Goal: Check status: Check status

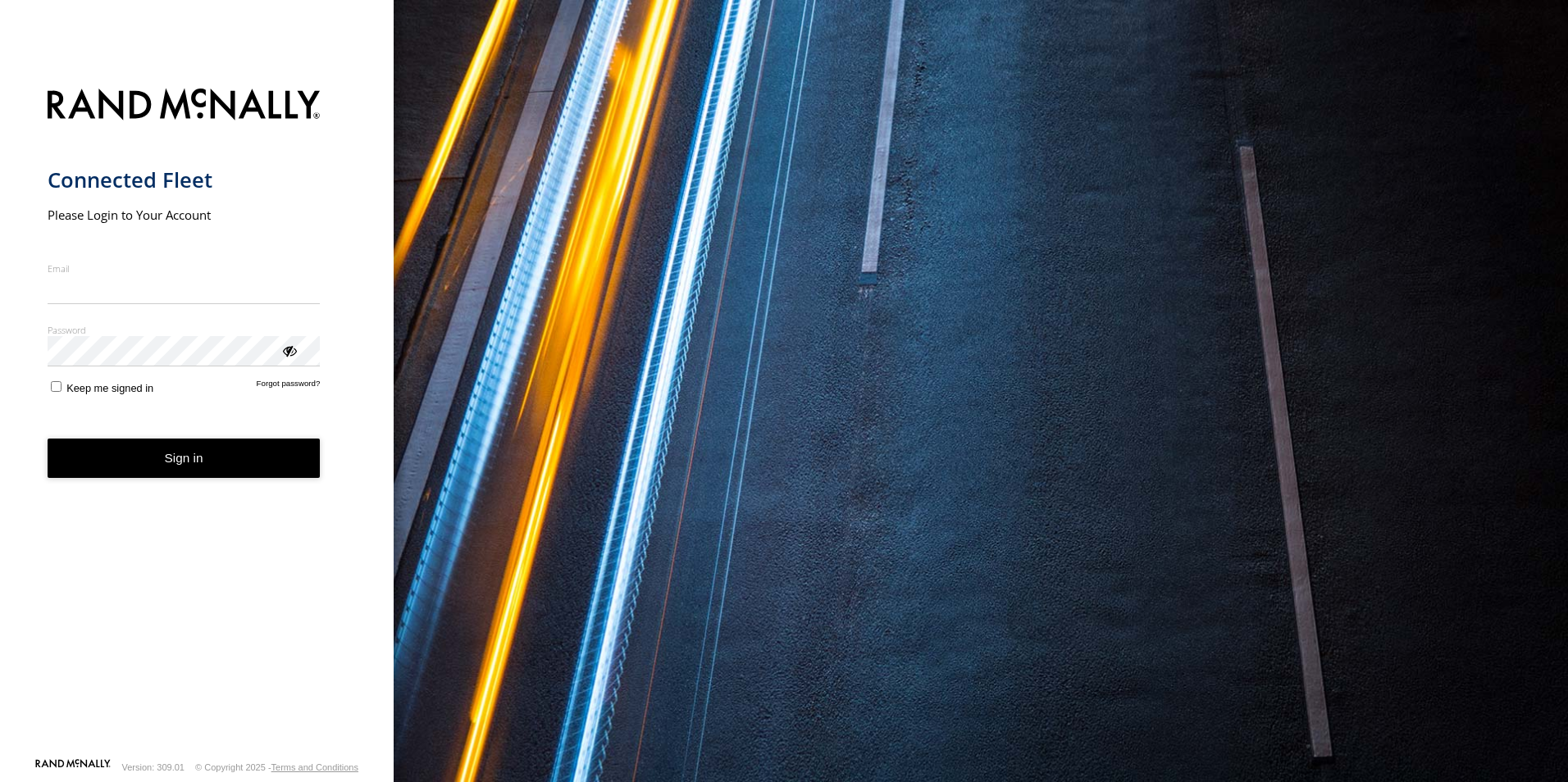
type input "**********"
click at [157, 468] on button "Sign in" at bounding box center [184, 459] width 273 height 40
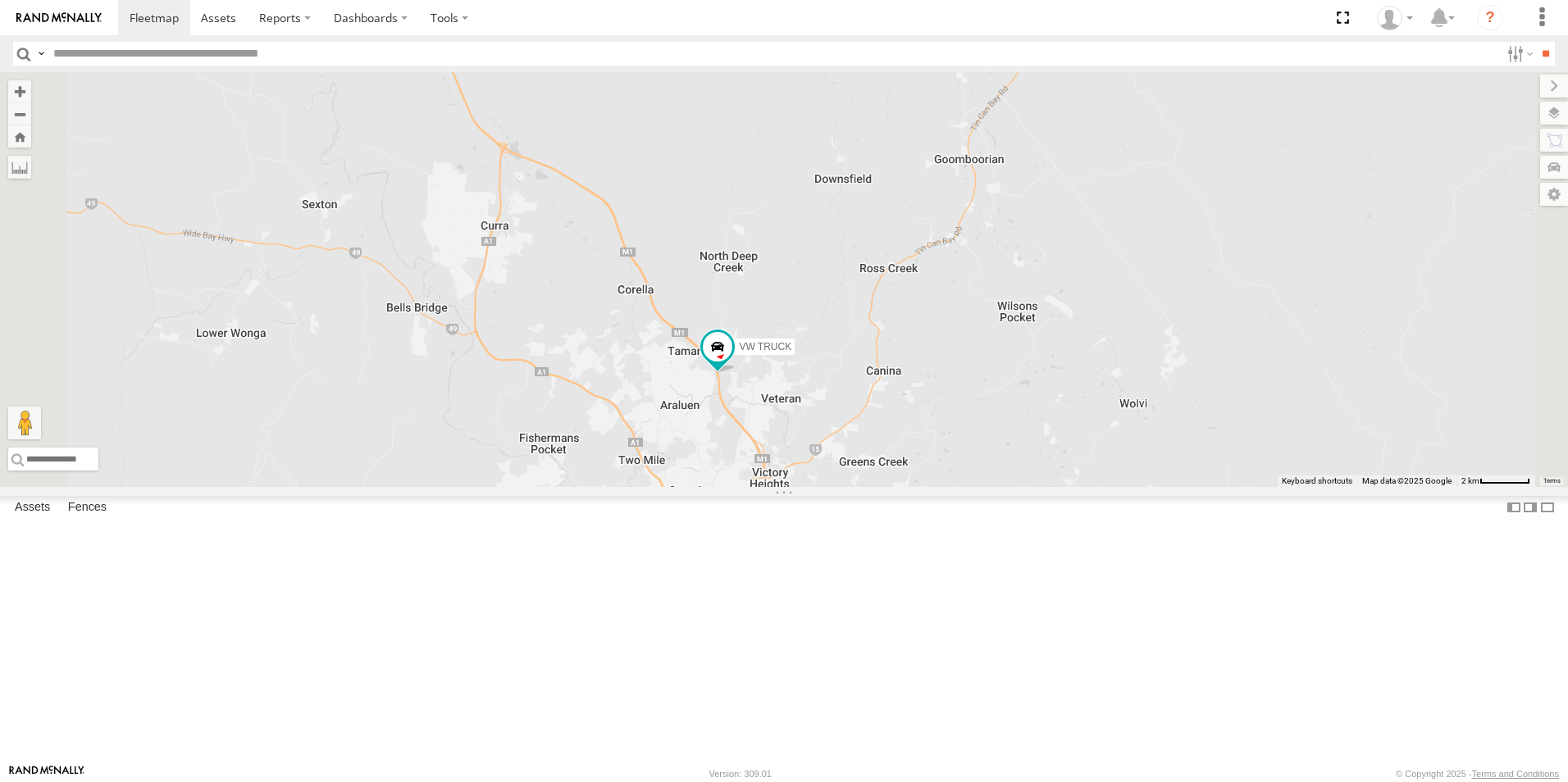
drag, startPoint x: 952, startPoint y: 207, endPoint x: 965, endPoint y: 411, distance: 204.4
click at [965, 411] on div "VW TRUCK" at bounding box center [784, 279] width 1568 height 415
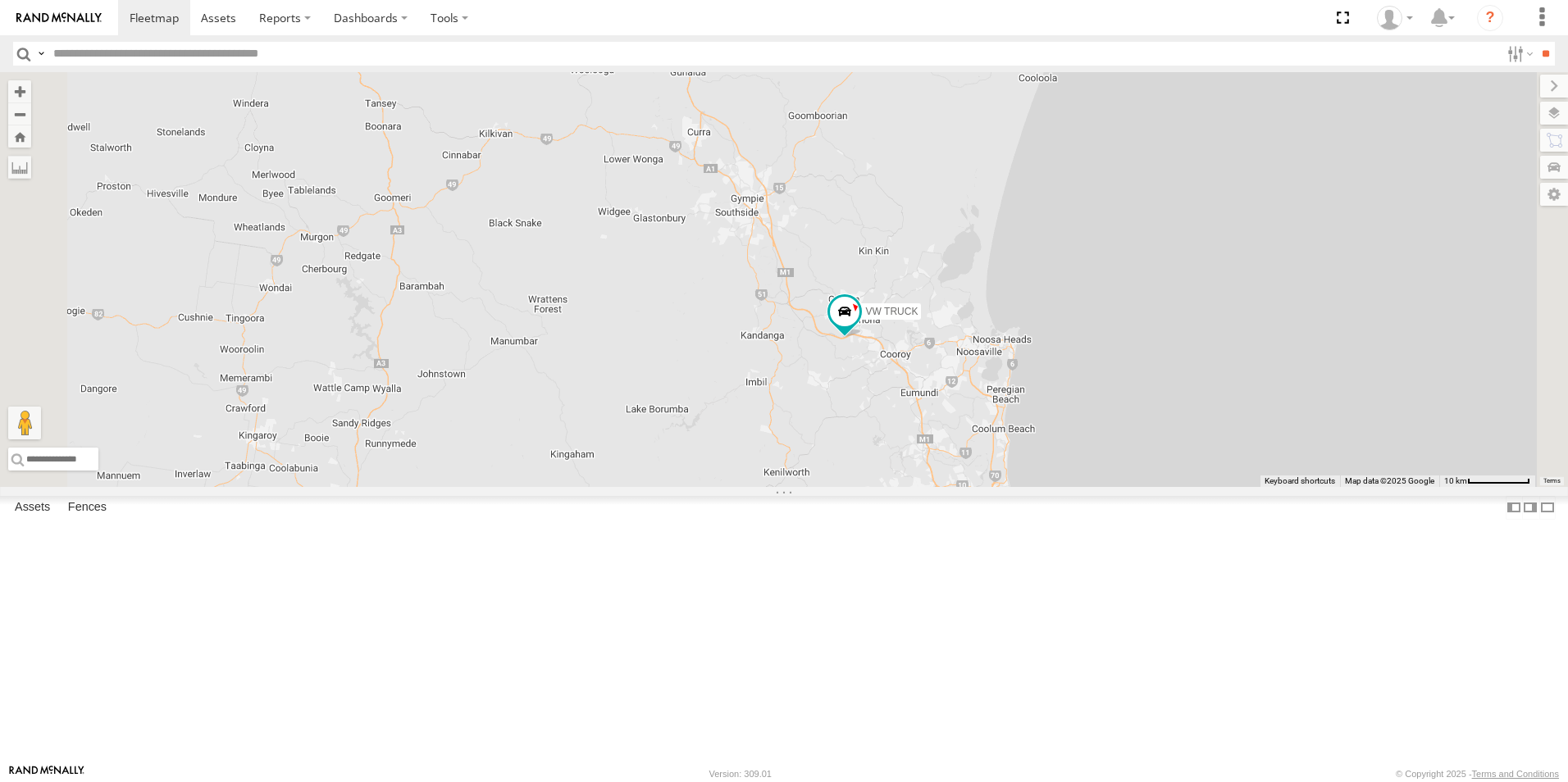
drag, startPoint x: 1146, startPoint y: 600, endPoint x: 1104, endPoint y: 475, distance: 131.9
click at [1104, 475] on div "VW TRUCK" at bounding box center [784, 279] width 1568 height 415
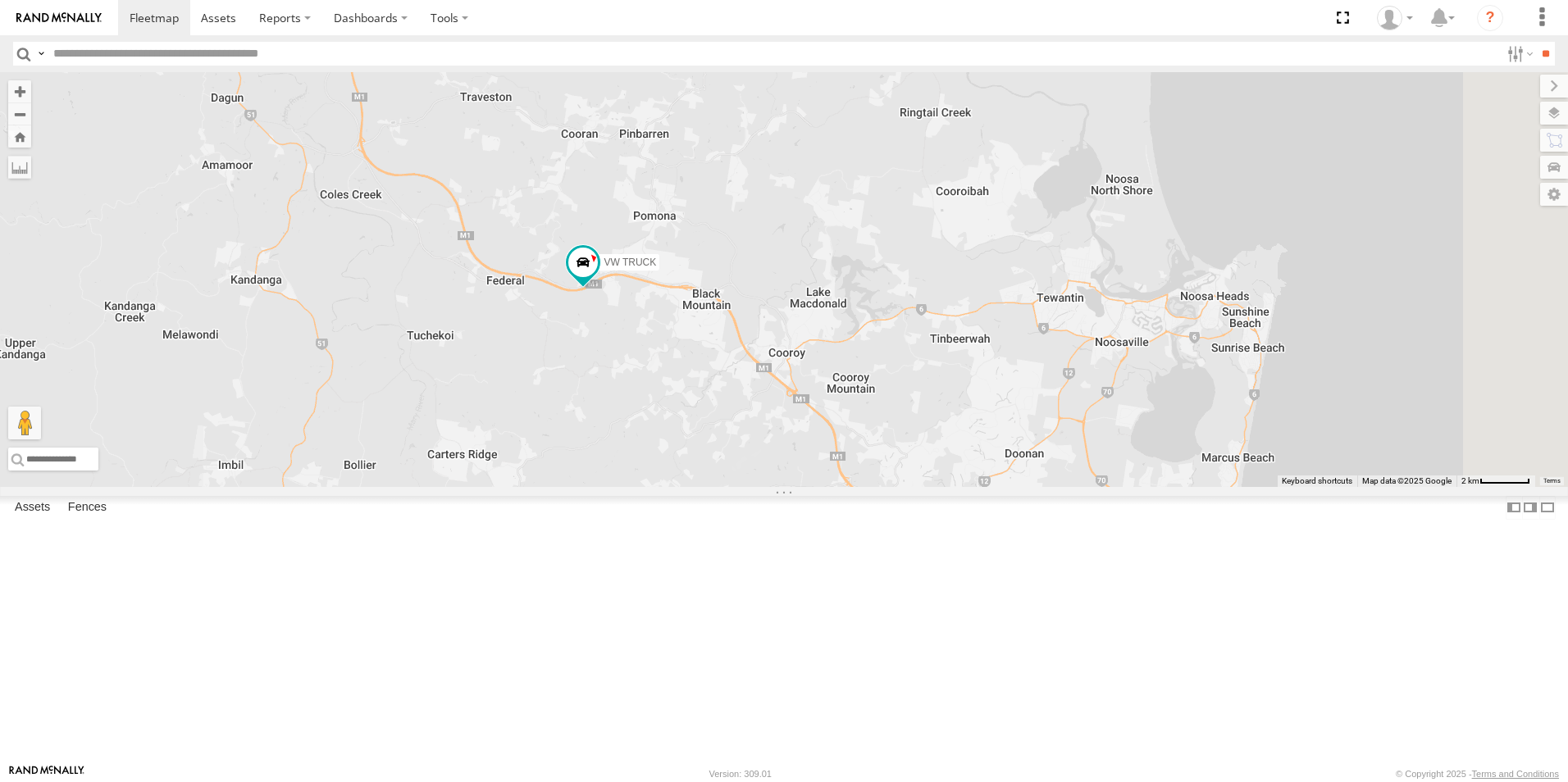
drag, startPoint x: 1161, startPoint y: 610, endPoint x: 971, endPoint y: 389, distance: 291.4
click at [971, 389] on div "VW TRUCK" at bounding box center [784, 279] width 1568 height 415
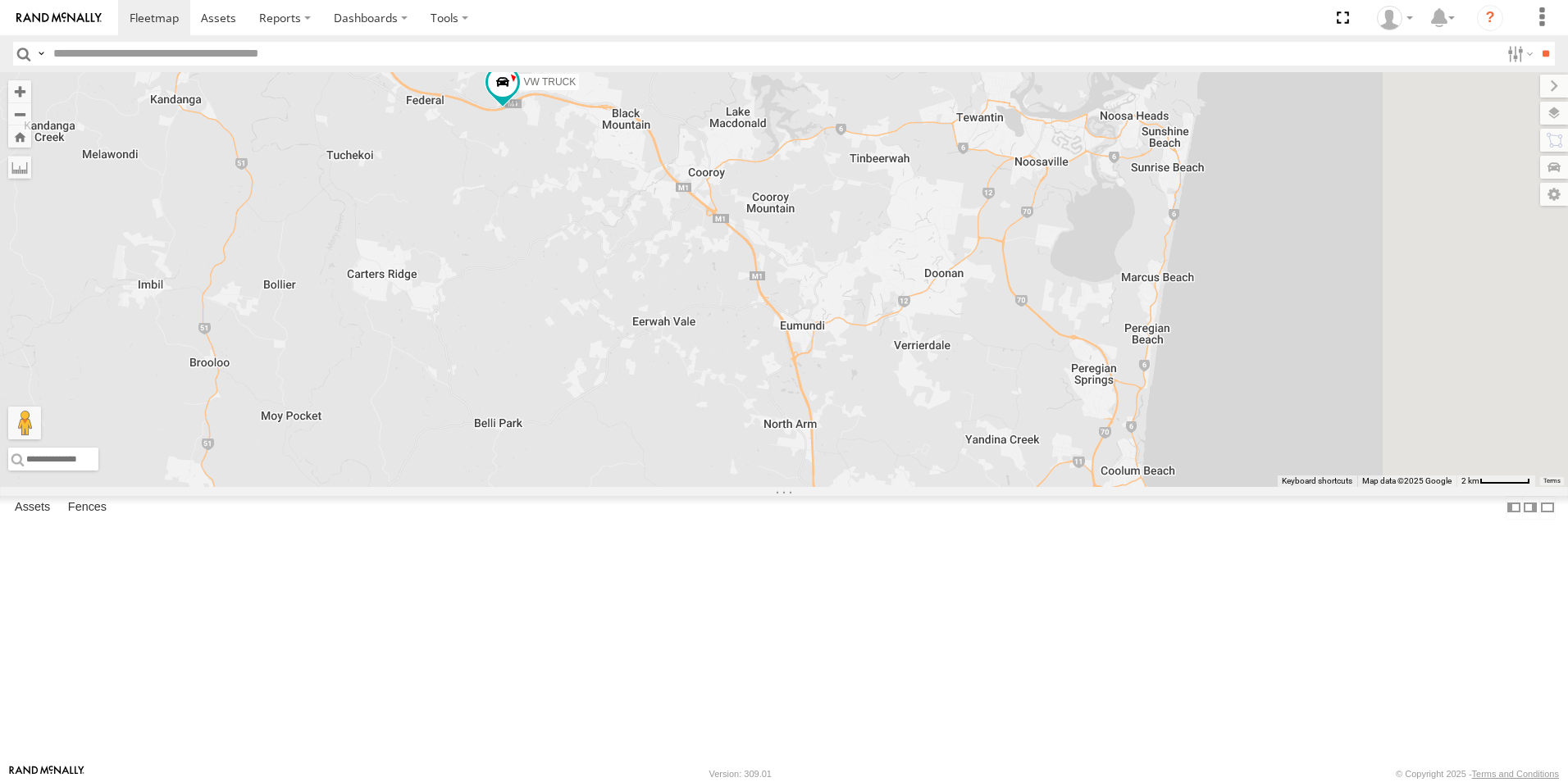
drag, startPoint x: 1078, startPoint y: 554, endPoint x: 985, endPoint y: 352, distance: 222.4
click at [985, 352] on div "VW TRUCK" at bounding box center [784, 279] width 1568 height 415
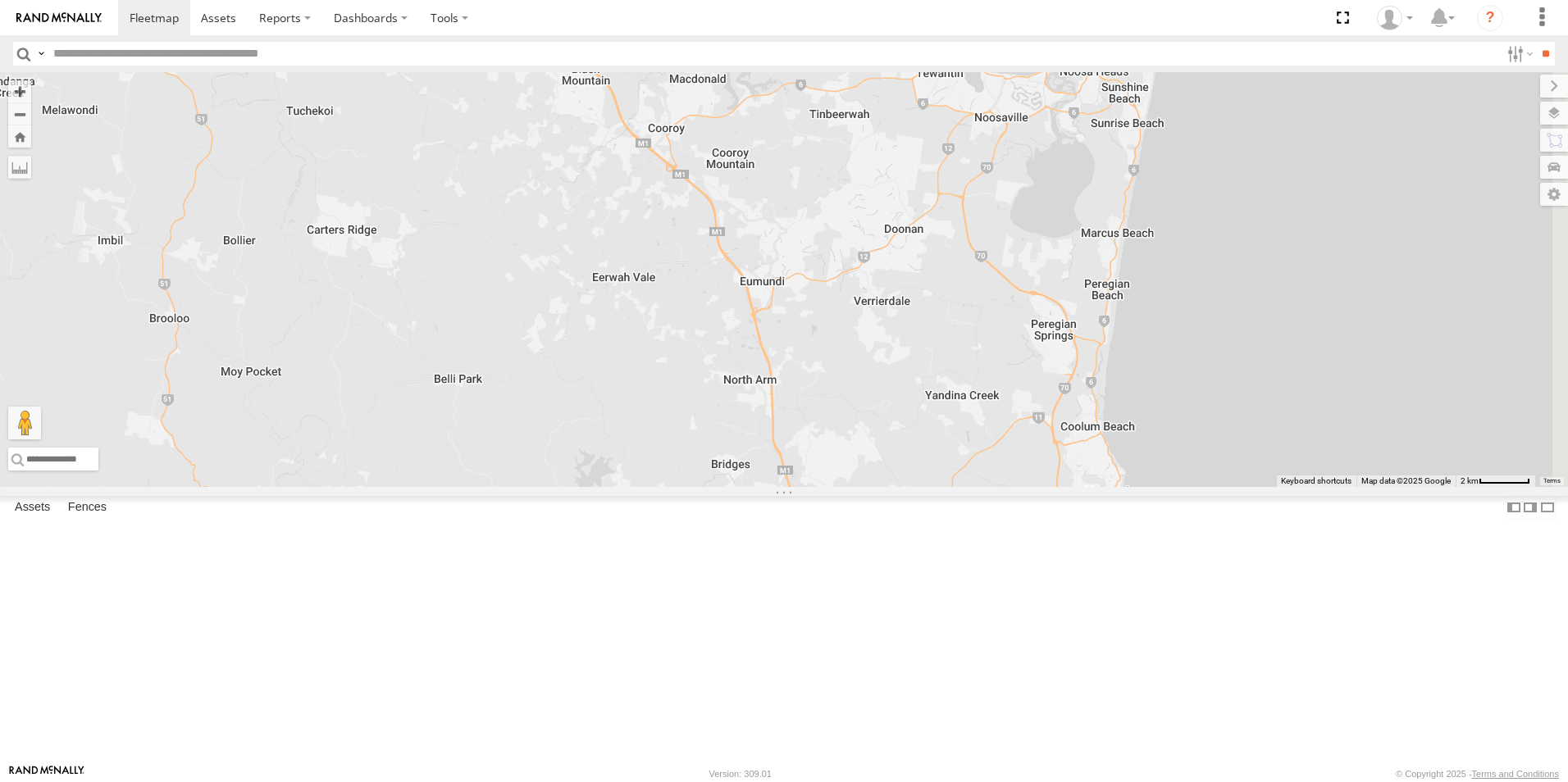
drag, startPoint x: 1072, startPoint y: 431, endPoint x: 1040, endPoint y: 405, distance: 41.2
click at [1040, 405] on div "VW TRUCK" at bounding box center [784, 279] width 1568 height 415
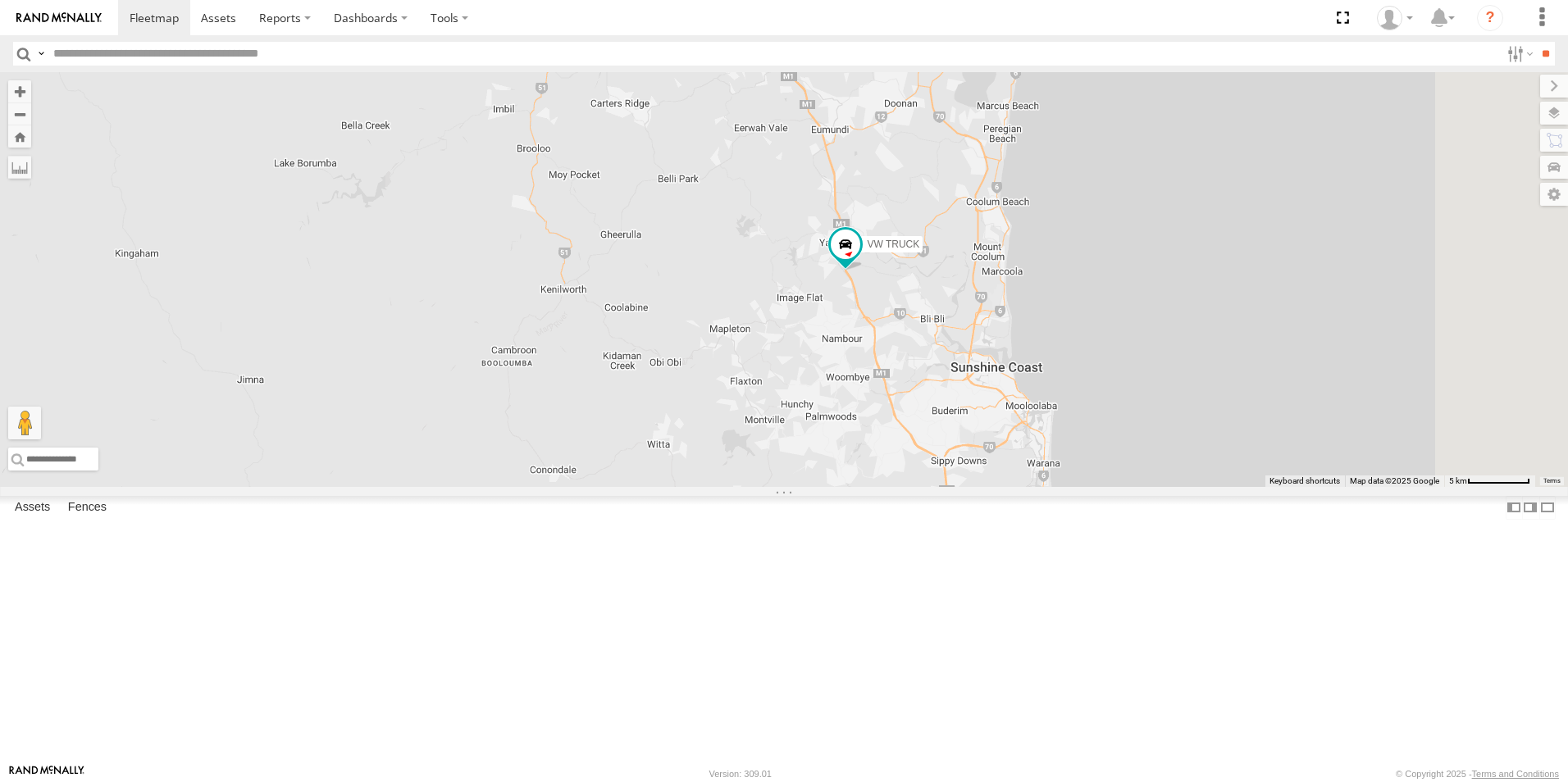
drag, startPoint x: 1177, startPoint y: 525, endPoint x: 1022, endPoint y: 453, distance: 170.9
click at [1022, 453] on div "VW TRUCK" at bounding box center [784, 279] width 1568 height 415
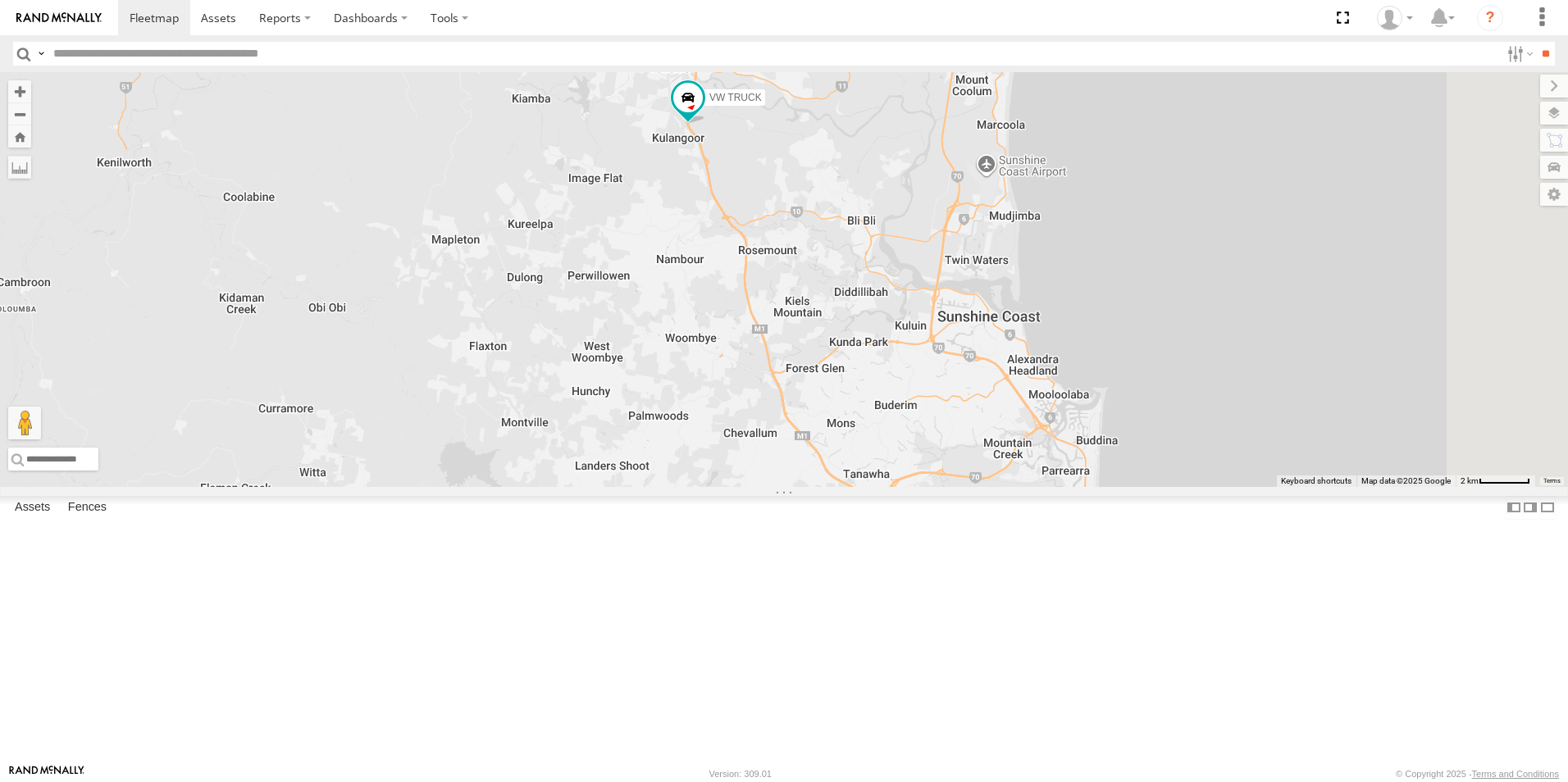
drag, startPoint x: 1123, startPoint y: 498, endPoint x: 1017, endPoint y: 372, distance: 164.7
click at [1017, 372] on div "VW TRUCK" at bounding box center [784, 279] width 1568 height 415
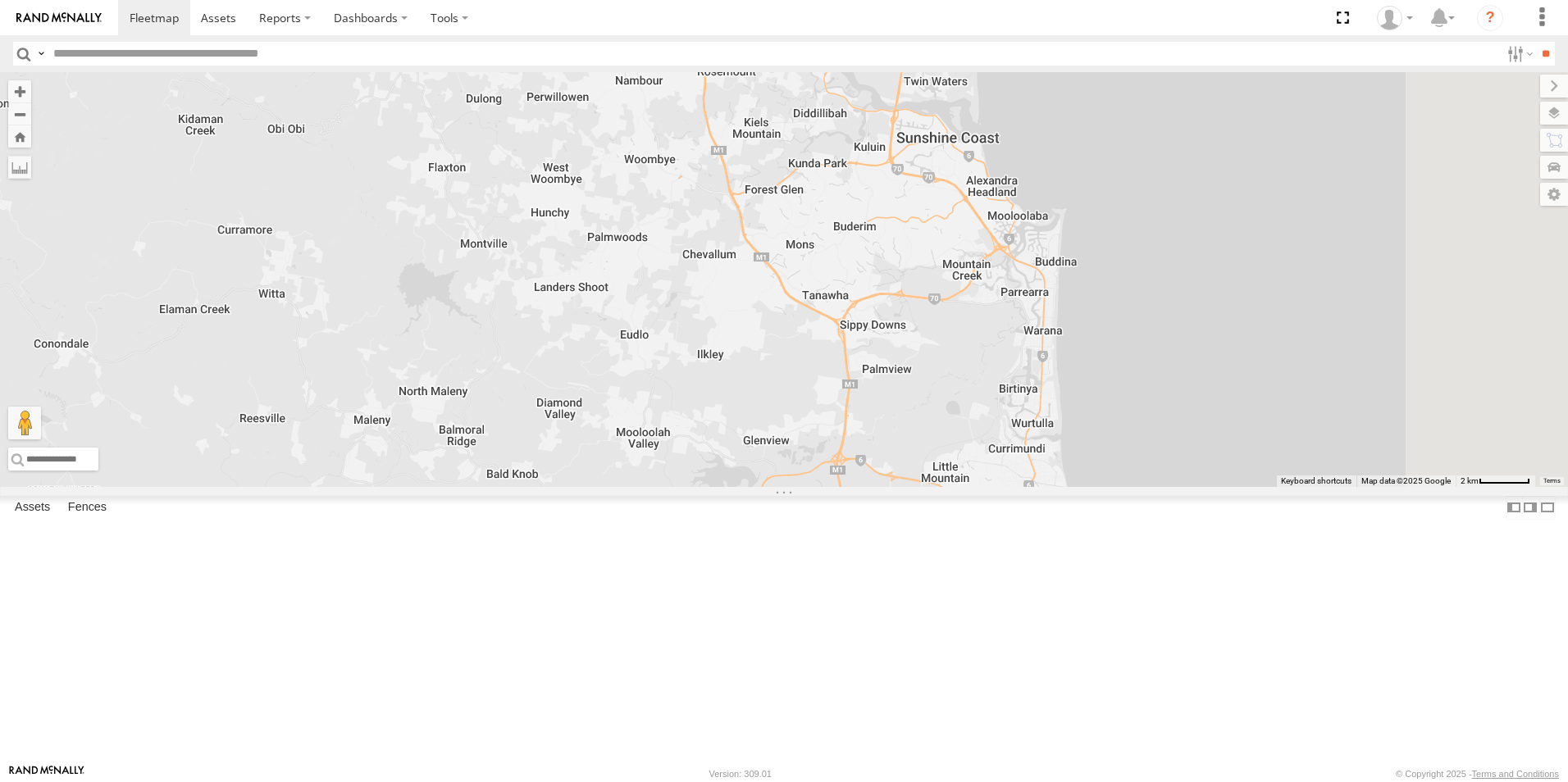
drag, startPoint x: 1046, startPoint y: 461, endPoint x: 1003, endPoint y: 266, distance: 199.7
click at [1003, 267] on div "VW TRUCK" at bounding box center [784, 279] width 1568 height 415
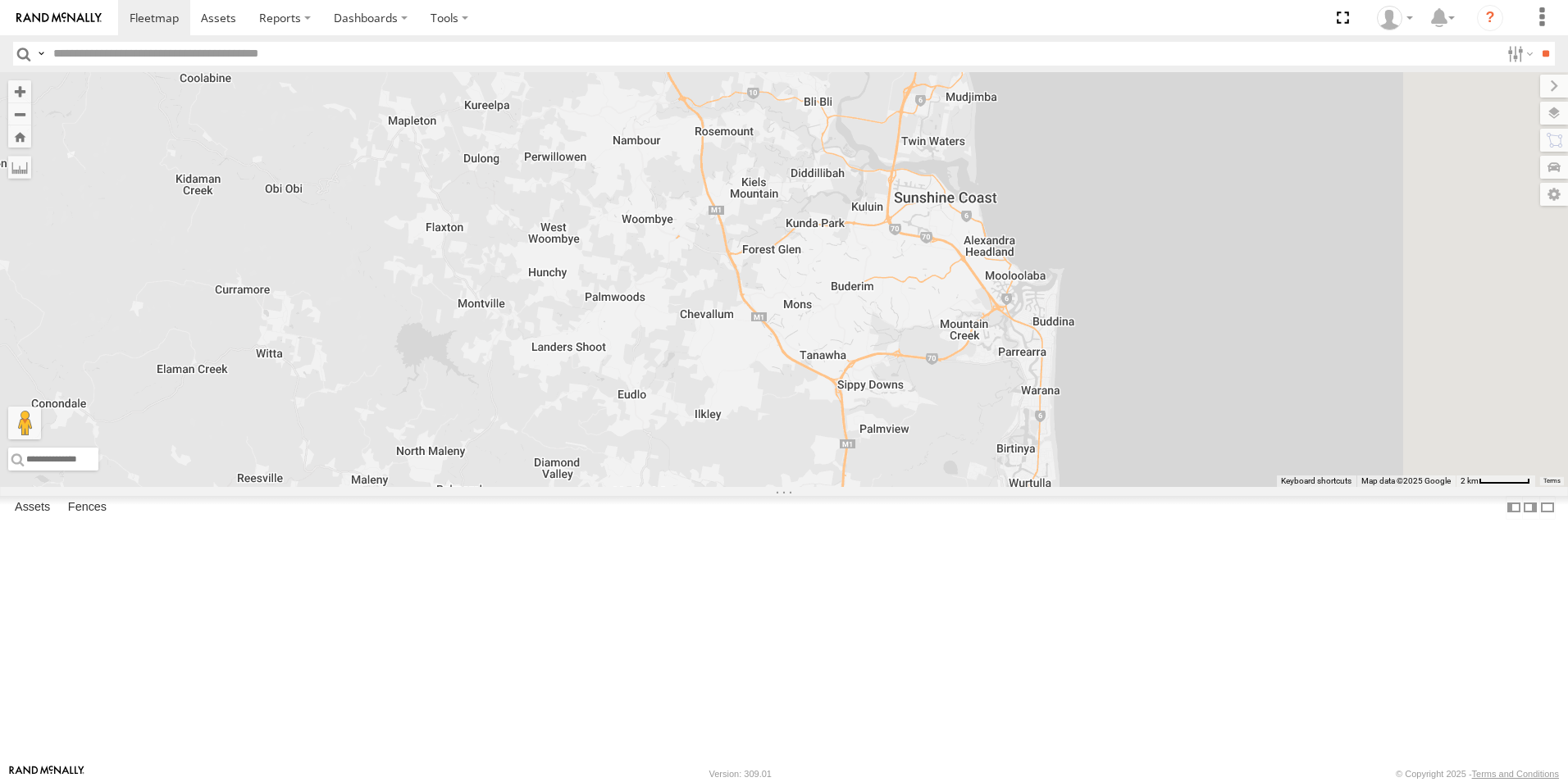
drag, startPoint x: 1023, startPoint y: 311, endPoint x: 1029, endPoint y: 420, distance: 109.2
click at [1029, 420] on div "VW TRUCK" at bounding box center [784, 279] width 1568 height 415
